Goal: Task Accomplishment & Management: Complete application form

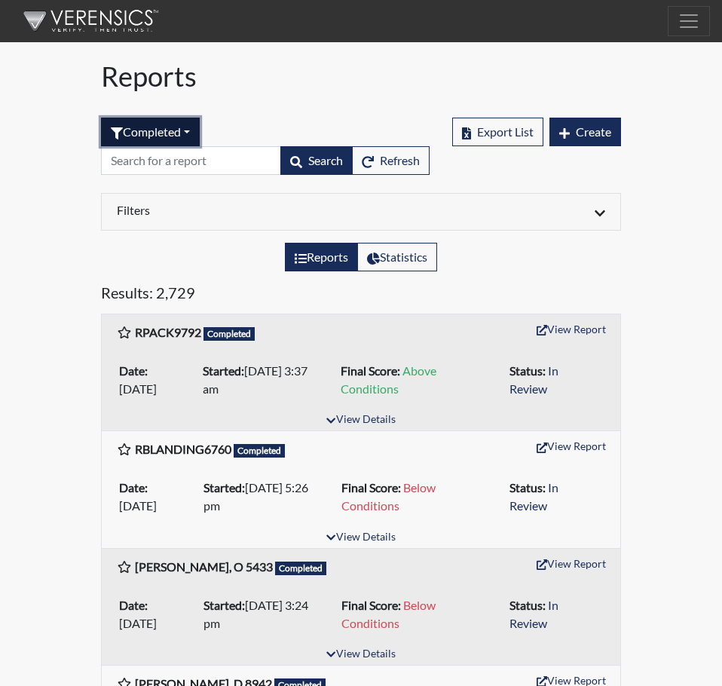
click at [191, 131] on button "Completed" at bounding box center [150, 132] width 99 height 29
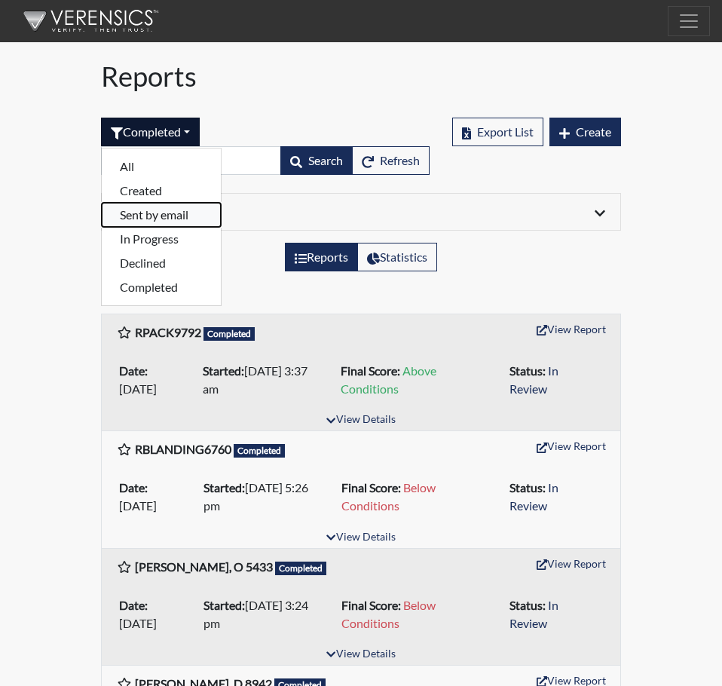
click at [139, 215] on button "Sent by email" at bounding box center [161, 215] width 119 height 24
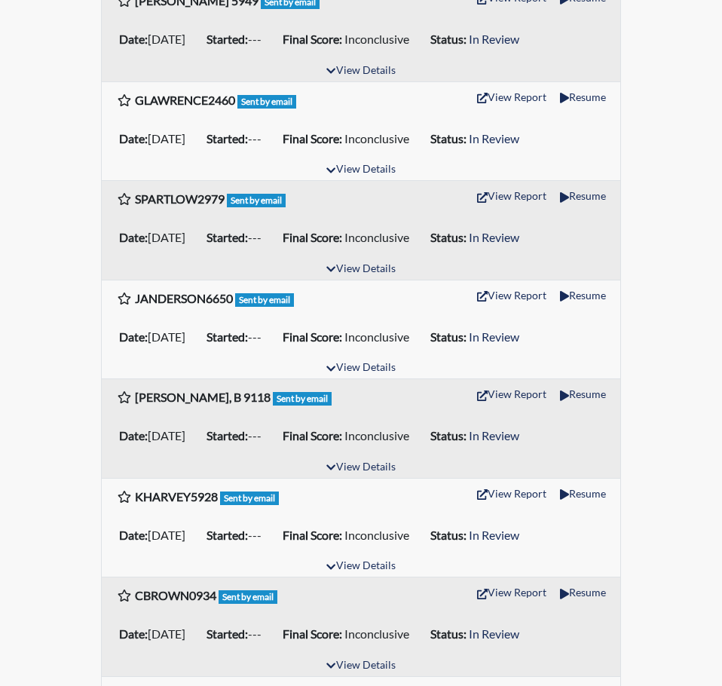
scroll to position [753, 0]
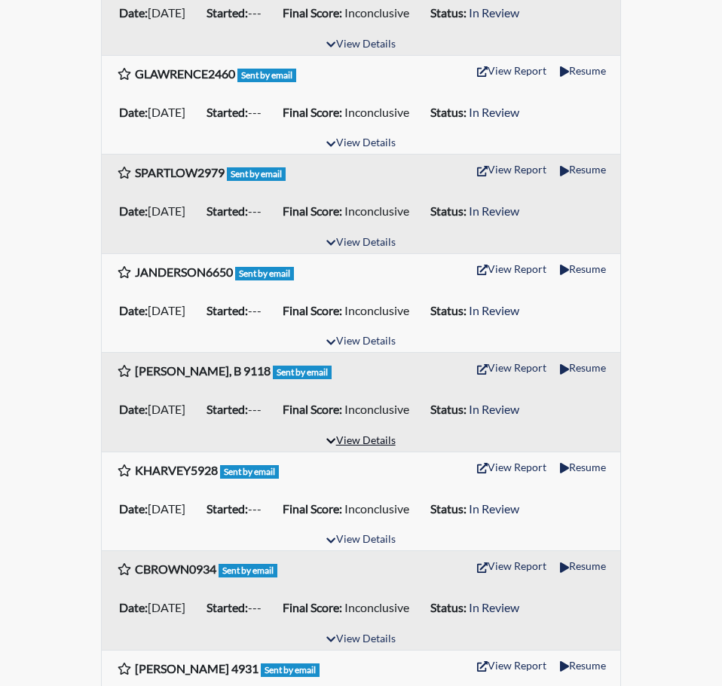
click at [331, 438] on icon "button" at bounding box center [330, 440] width 9 height 11
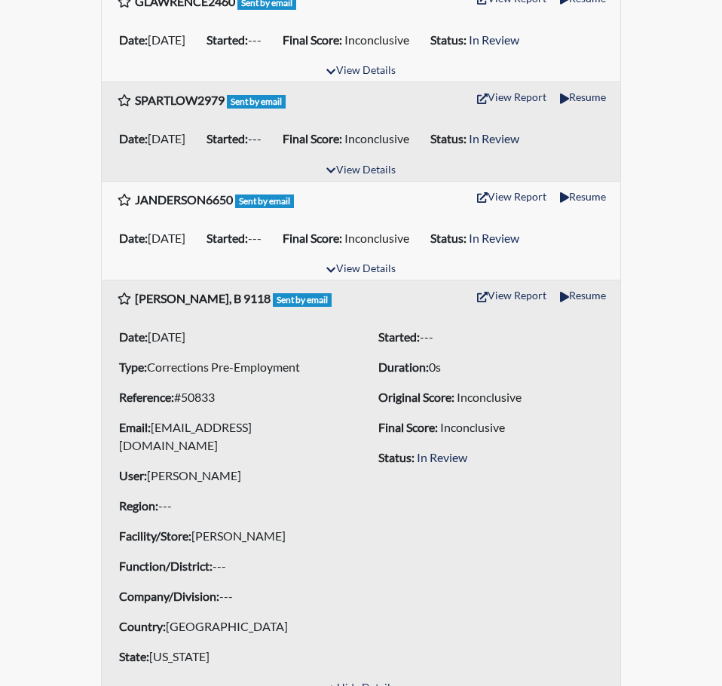
scroll to position [1055, 0]
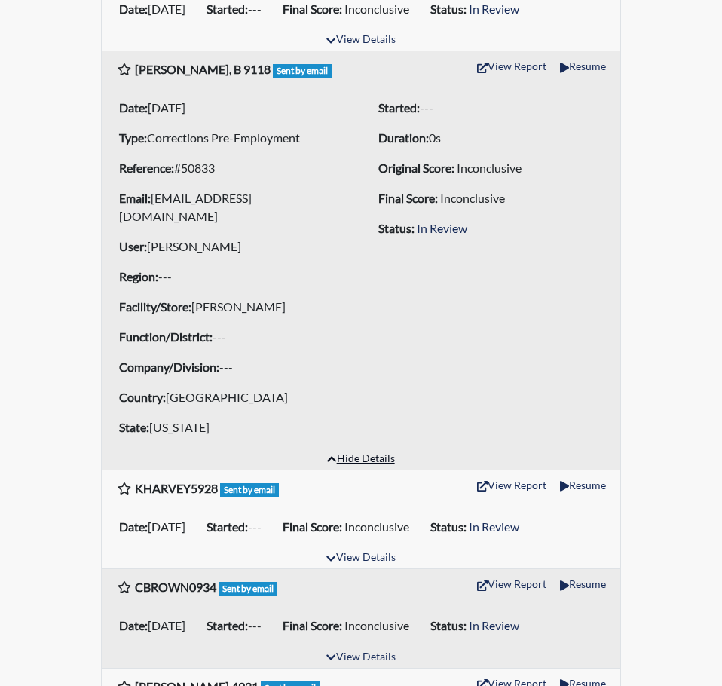
click at [330, 454] on icon "button" at bounding box center [331, 459] width 9 height 11
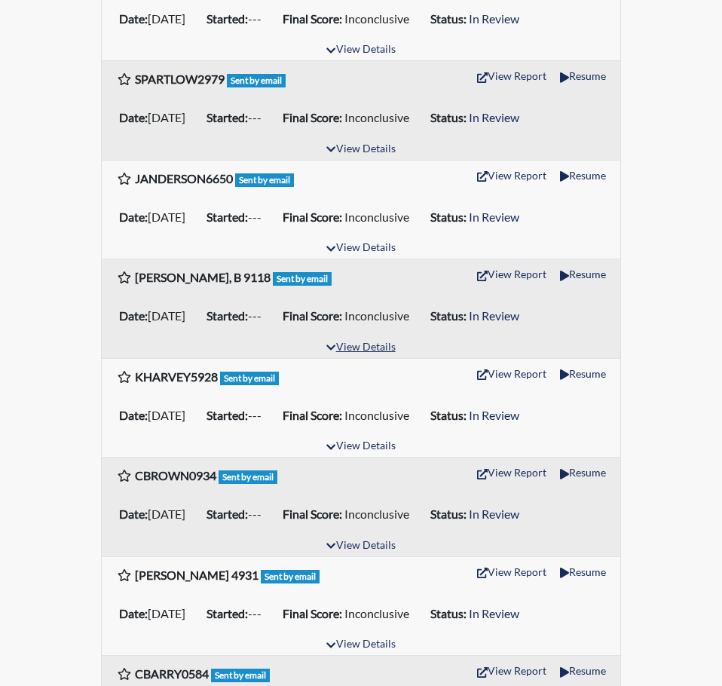
scroll to position [829, 0]
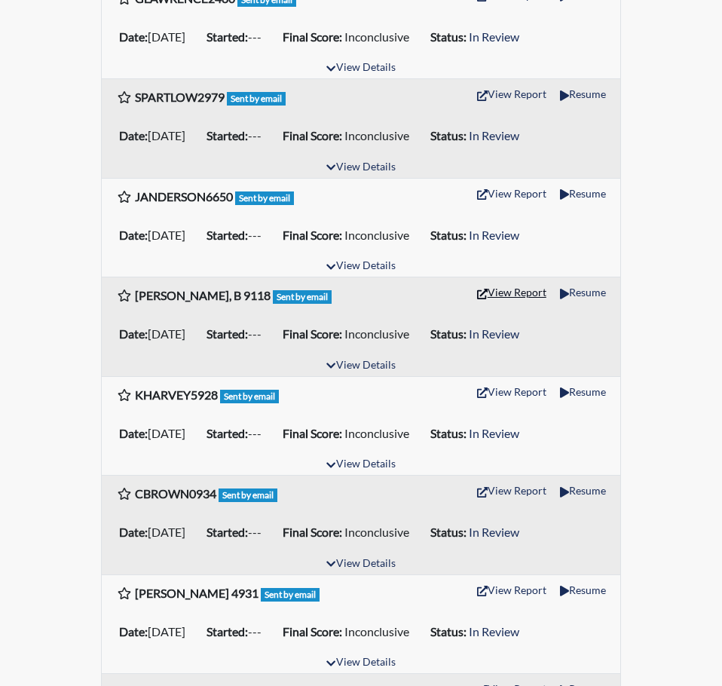
click at [507, 295] on button "View Report" at bounding box center [511, 291] width 83 height 23
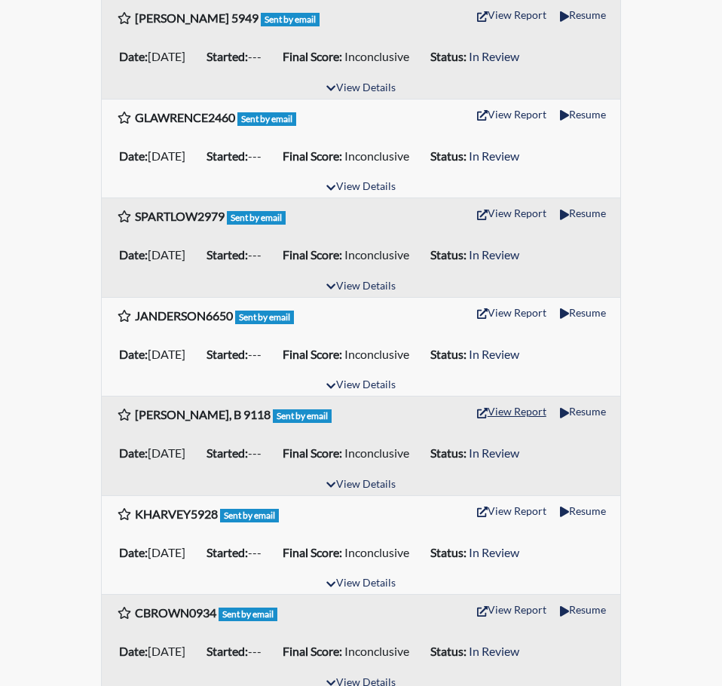
scroll to position [527, 0]
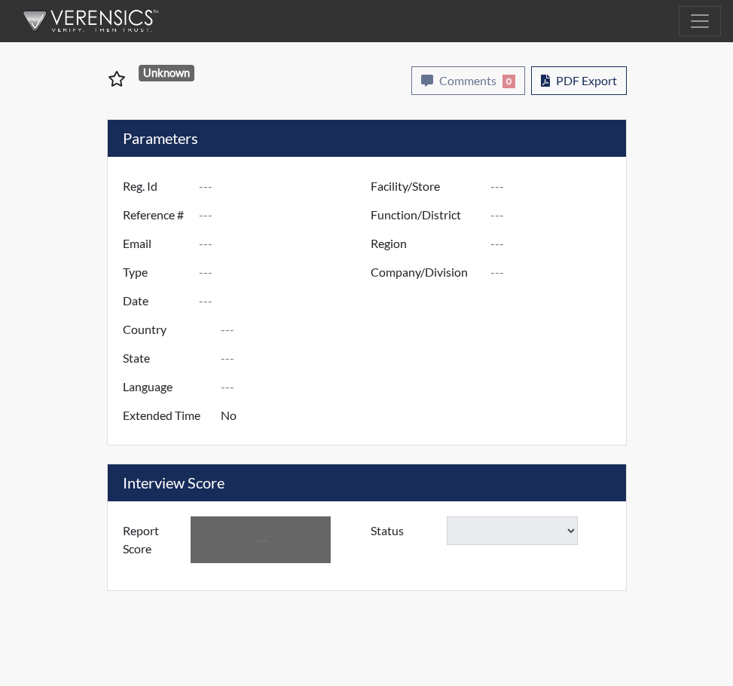
type input "[PERSON_NAME], B 9118"
type input "50833"
type input "[EMAIL_ADDRESS][DOMAIN_NAME]"
type input "Corrections Pre-Employment"
type input "[DATE]"
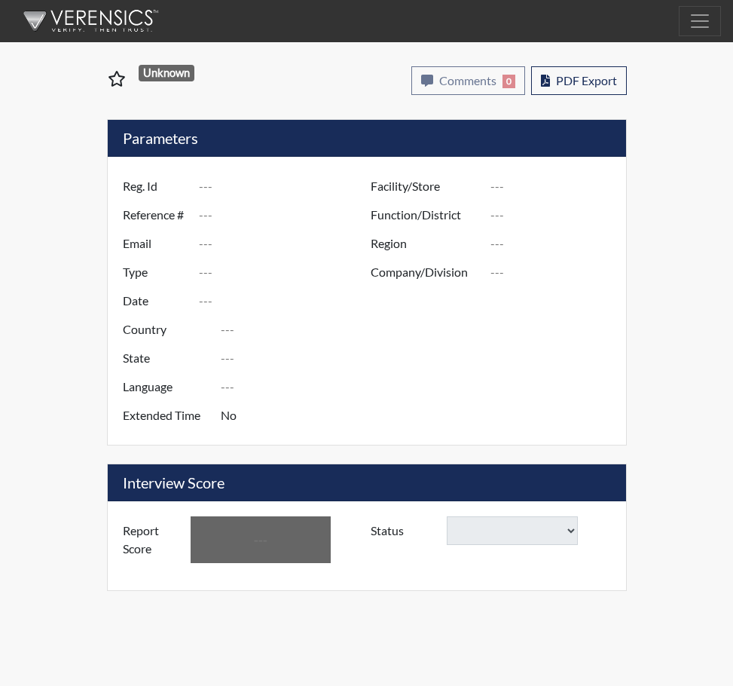
type input "[PERSON_NAME]"
type input "[GEOGRAPHIC_DATA]"
type input "[US_STATE]"
type input "English"
type input "Yes"
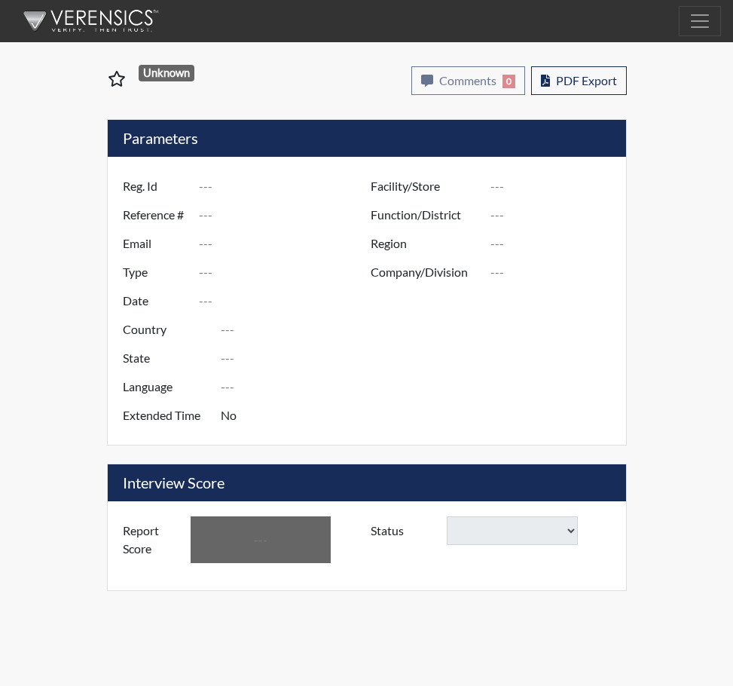
type input "Inconclusive"
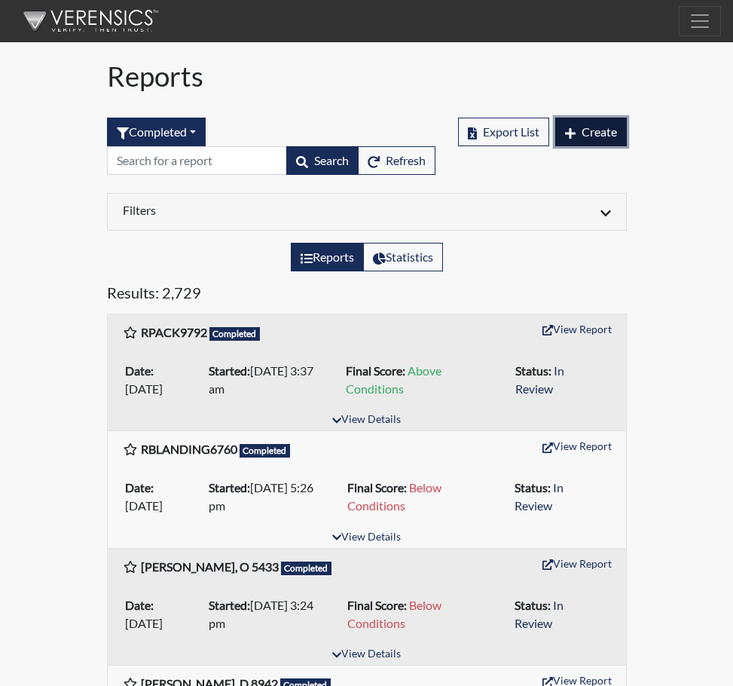
click at [602, 129] on span "Create" at bounding box center [599, 131] width 35 height 14
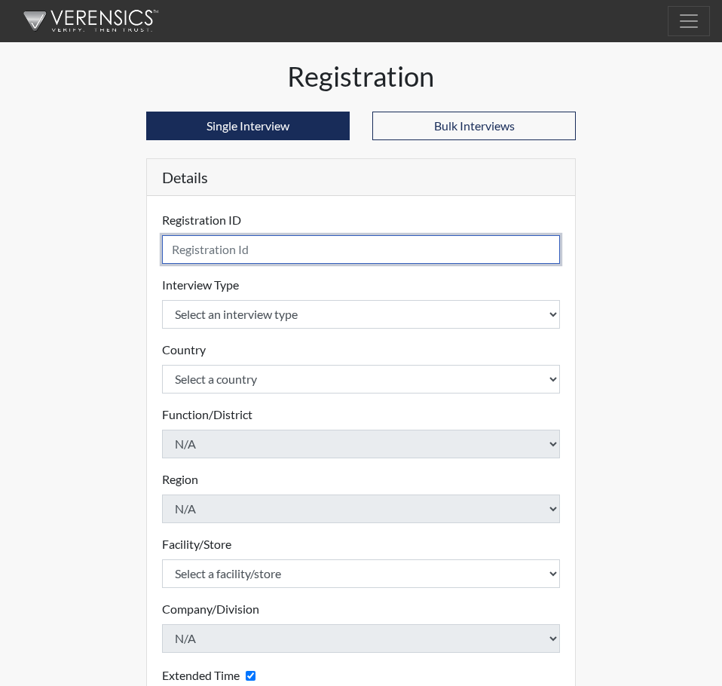
click at [187, 250] on input "text" at bounding box center [361, 249] width 398 height 29
type input "[PERSON_NAME] 9118"
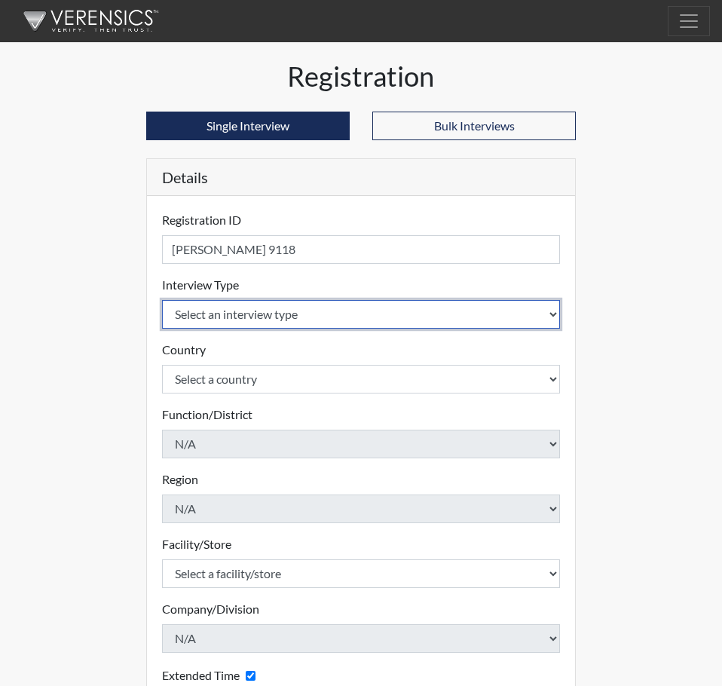
click at [555, 315] on select "Select an interview type Corrections Pre-Employment" at bounding box center [361, 314] width 398 height 29
select select "ff733e93-e1bf-11ea-9c9f-0eff0cf7eb8f"
click at [162, 300] on select "Select an interview type Corrections Pre-Employment" at bounding box center [361, 314] width 398 height 29
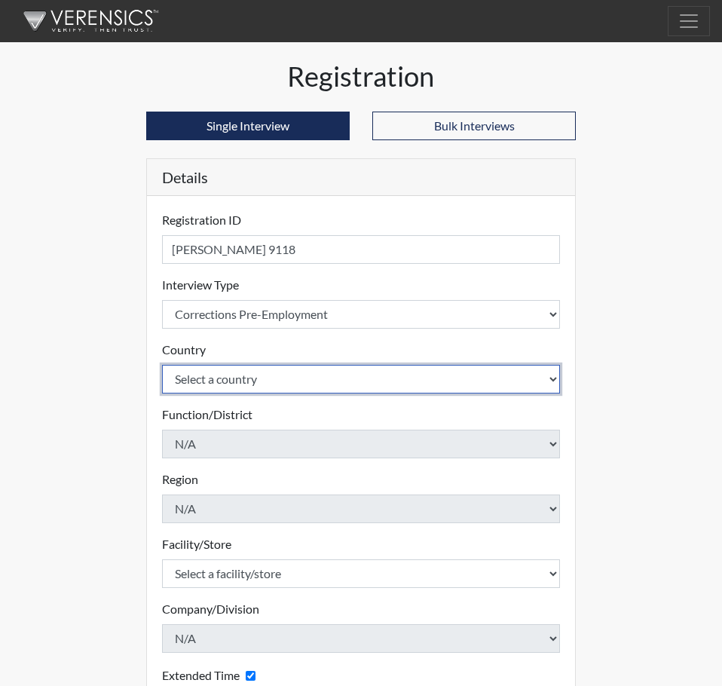
click at [552, 379] on select "Select a country [GEOGRAPHIC_DATA] [GEOGRAPHIC_DATA]" at bounding box center [361, 379] width 398 height 29
select select "united-states-of-[GEOGRAPHIC_DATA]"
click at [162, 365] on select "Select a country [GEOGRAPHIC_DATA] [GEOGRAPHIC_DATA]" at bounding box center [361, 379] width 398 height 29
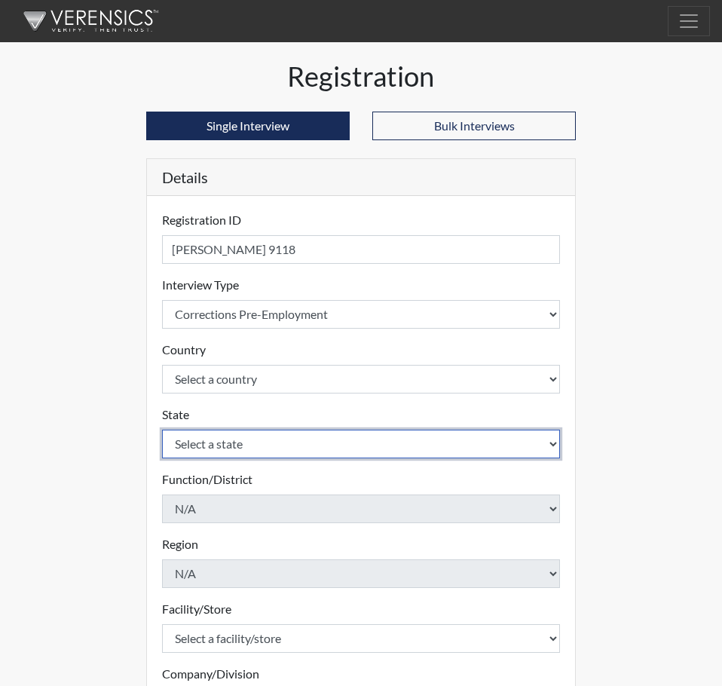
select select "SC"
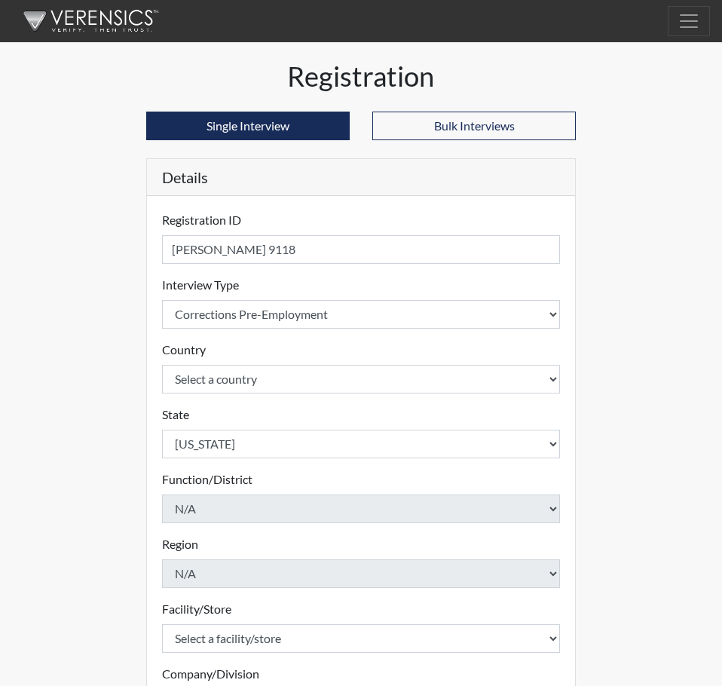
scroll to position [264, 0]
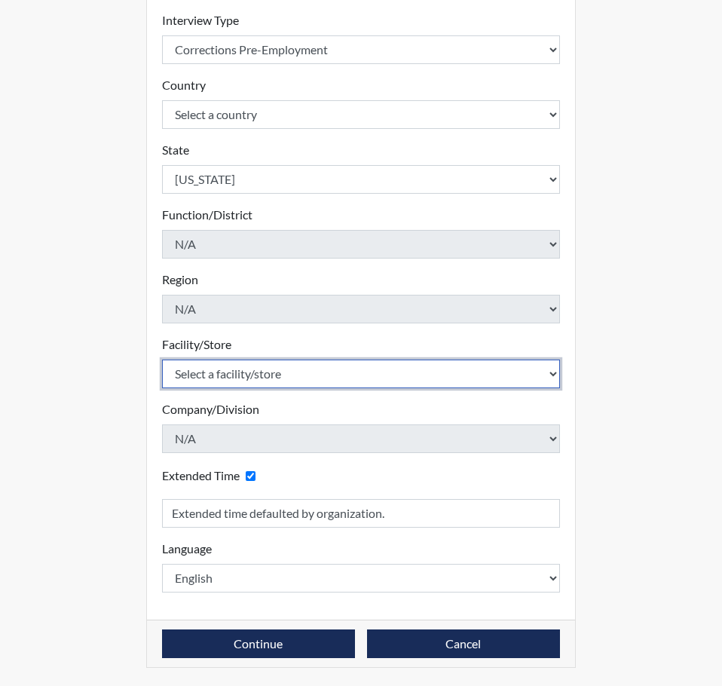
click at [554, 371] on select "Select a facility/store [GEOGRAPHIC_DATA] CI Broad River CI [PERSON_NAME] CI Di…" at bounding box center [361, 373] width 398 height 29
select select "92ad0360-1836-4cb8-81e0-cb81fd501e4f"
click at [162, 359] on select "Select a facility/store [GEOGRAPHIC_DATA] CI Broad River CI [PERSON_NAME] CI Di…" at bounding box center [361, 373] width 398 height 29
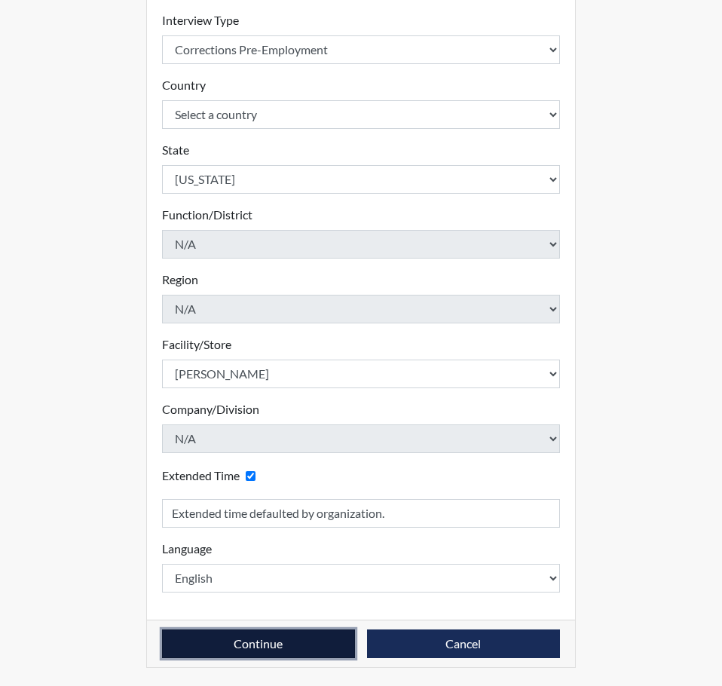
click at [277, 646] on button "Continue" at bounding box center [258, 643] width 193 height 29
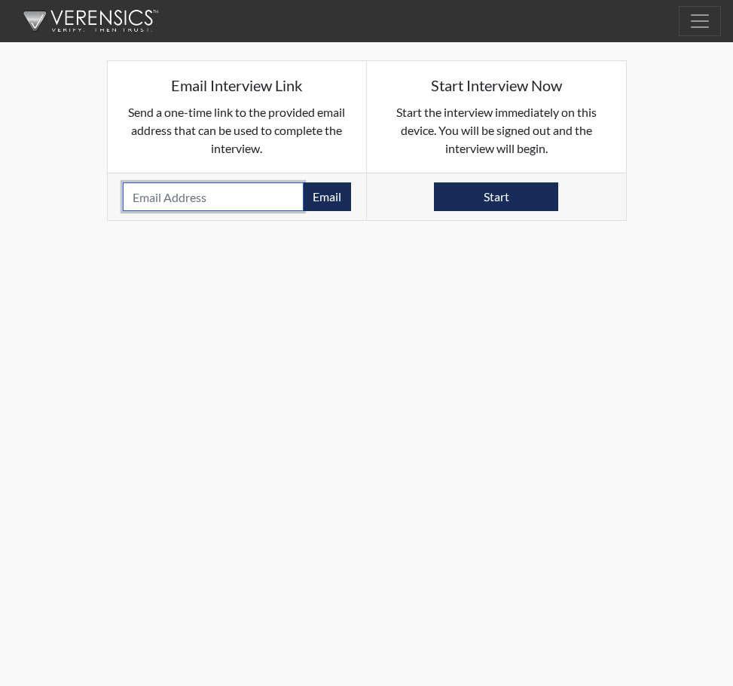
click at [182, 196] on input "email" at bounding box center [214, 196] width 182 height 29
paste input "[EMAIL_ADDRESS][DOMAIN_NAME]"
type input "[EMAIL_ADDRESS][DOMAIN_NAME]"
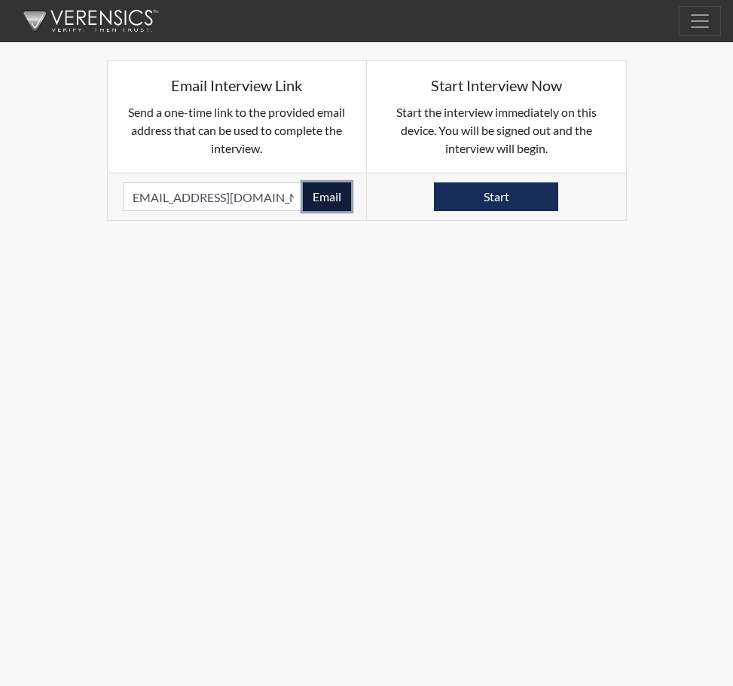
scroll to position [0, 0]
click at [331, 195] on button "Email" at bounding box center [327, 196] width 48 height 29
